Goal: Transaction & Acquisition: Purchase product/service

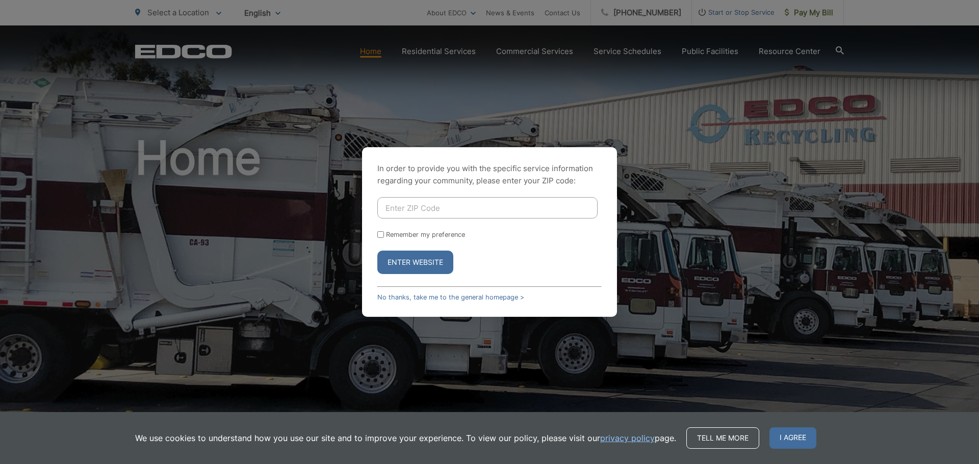
click at [411, 208] on input "Enter ZIP Code" at bounding box center [487, 207] width 220 height 21
type input "91942"
click at [441, 260] on button "Enter Website" at bounding box center [415, 262] width 76 height 23
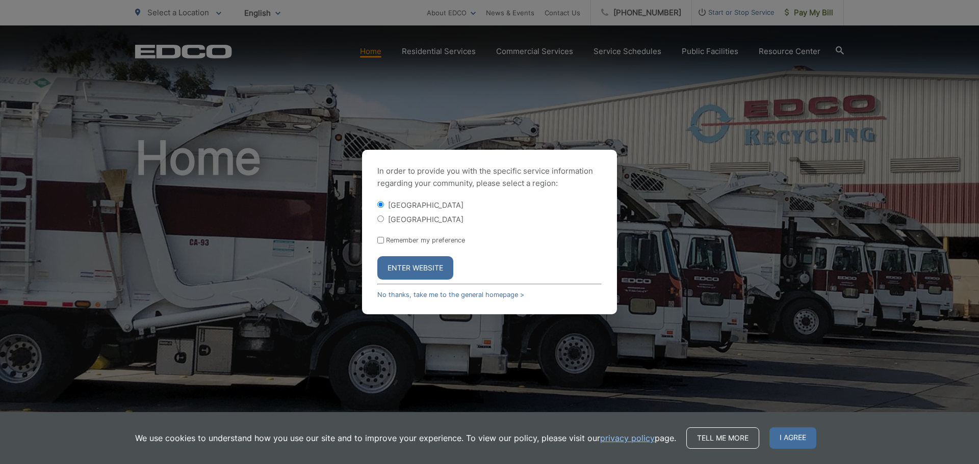
click at [432, 261] on button "Enter Website" at bounding box center [415, 267] width 76 height 23
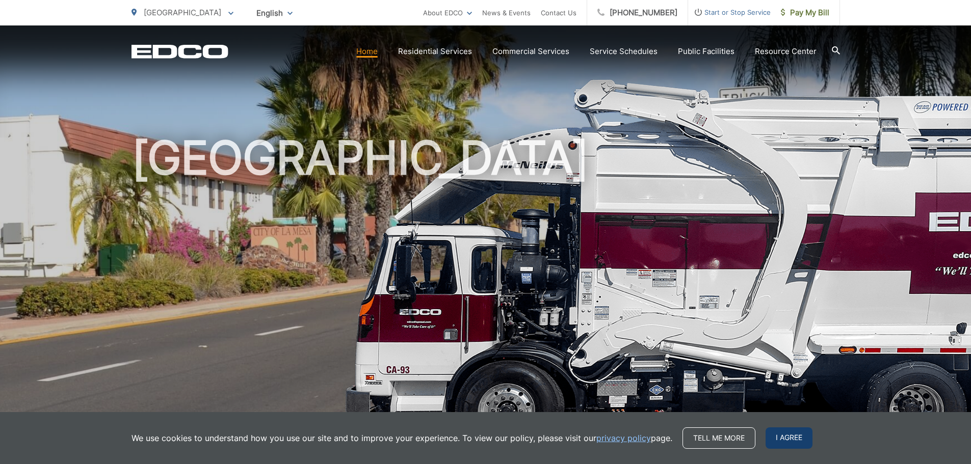
click at [792, 433] on span "I agree" at bounding box center [789, 438] width 47 height 21
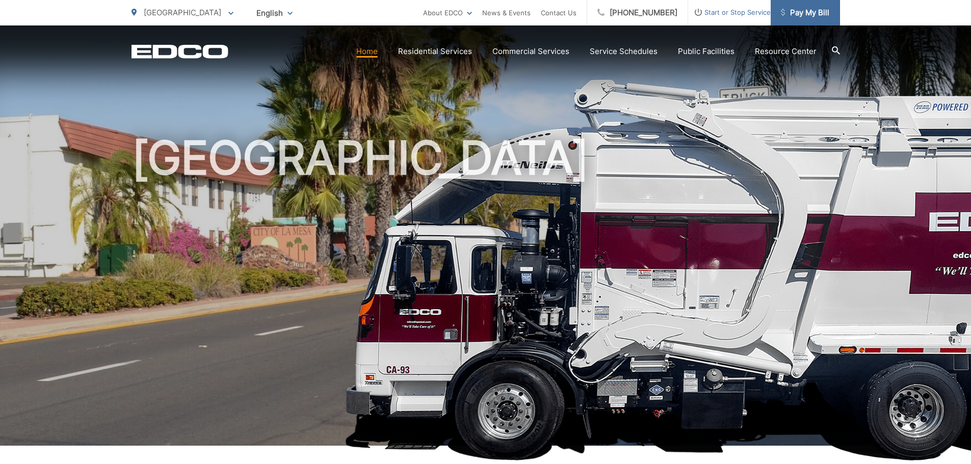
click at [797, 15] on span "Pay My Bill" at bounding box center [805, 13] width 48 height 12
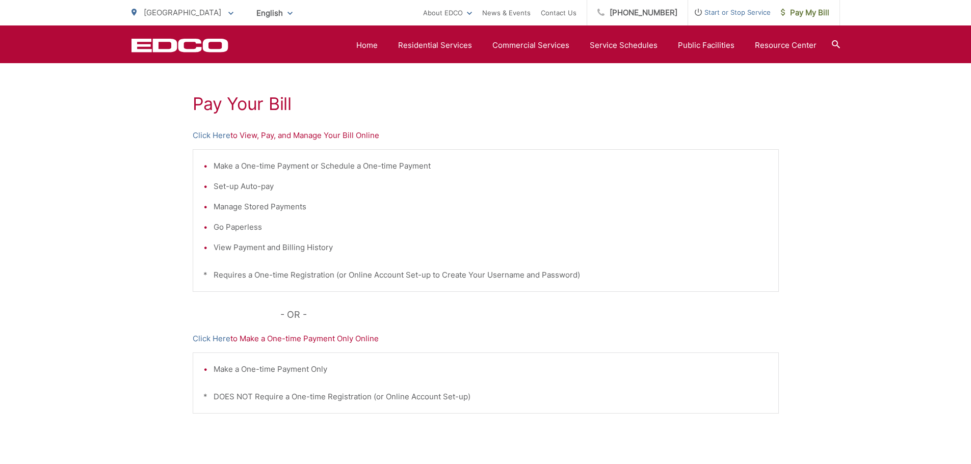
scroll to position [153, 0]
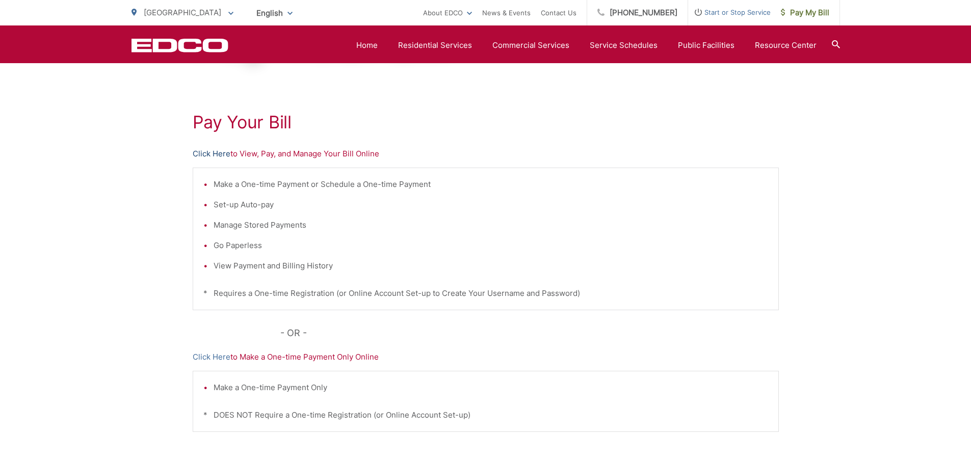
click at [215, 151] on link "Click Here" at bounding box center [212, 154] width 38 height 12
